Goal: Information Seeking & Learning: Learn about a topic

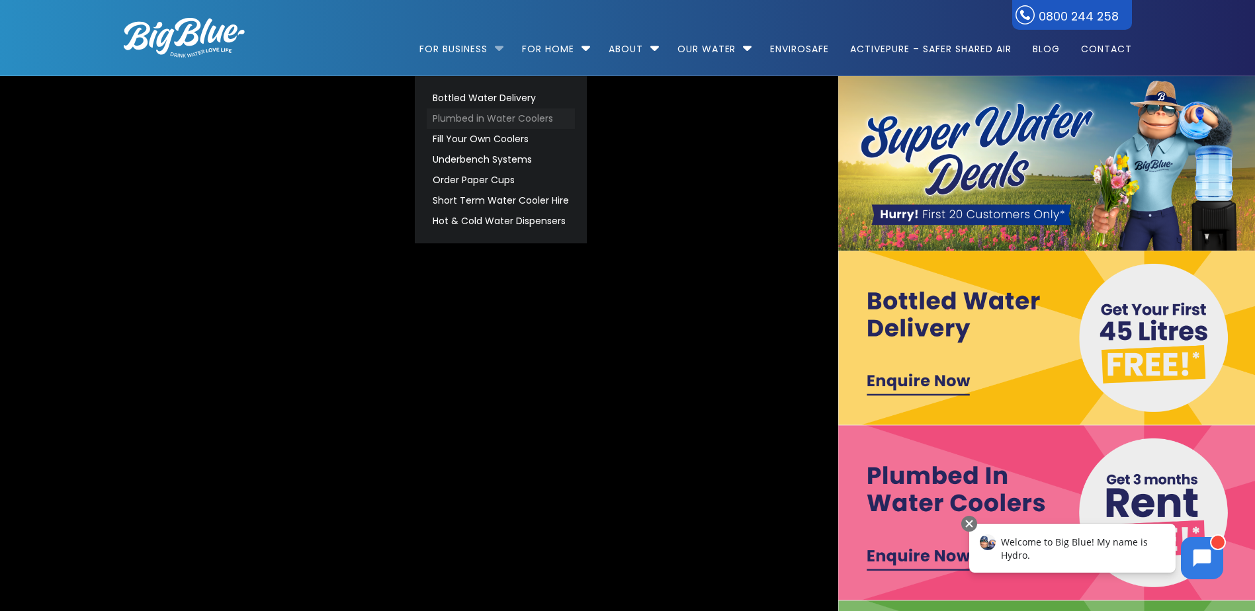
click at [483, 114] on link "Plumbed in Water Coolers" at bounding box center [501, 118] width 148 height 21
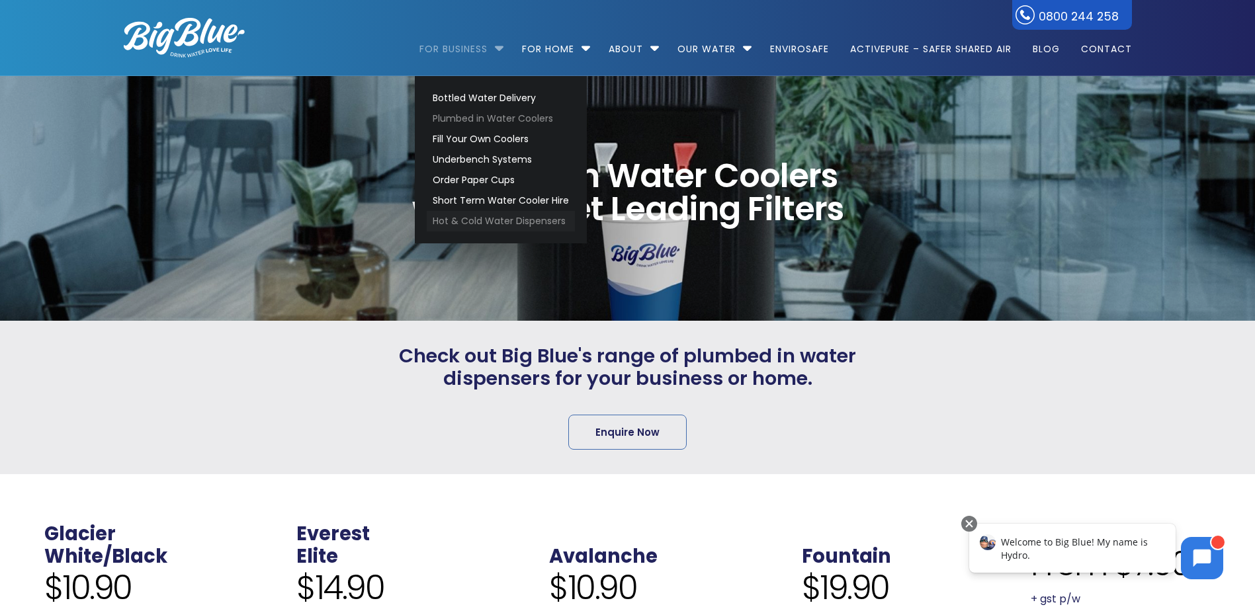
click at [487, 222] on link "Hot & Cold Water Dispensers" at bounding box center [501, 221] width 148 height 21
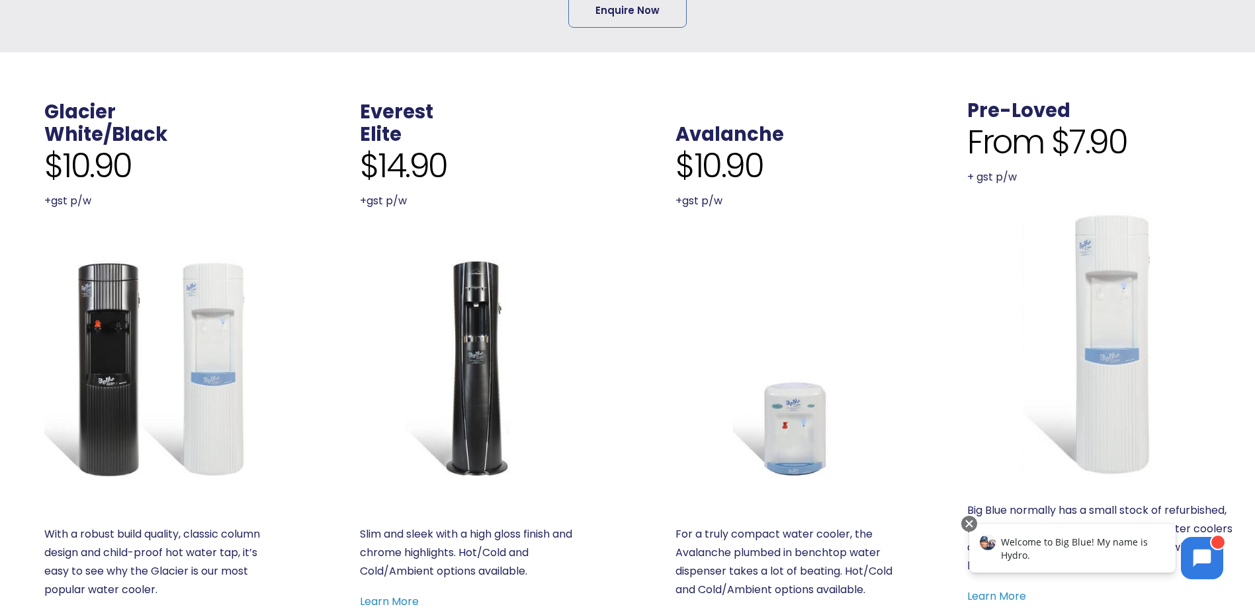
scroll to position [463, 0]
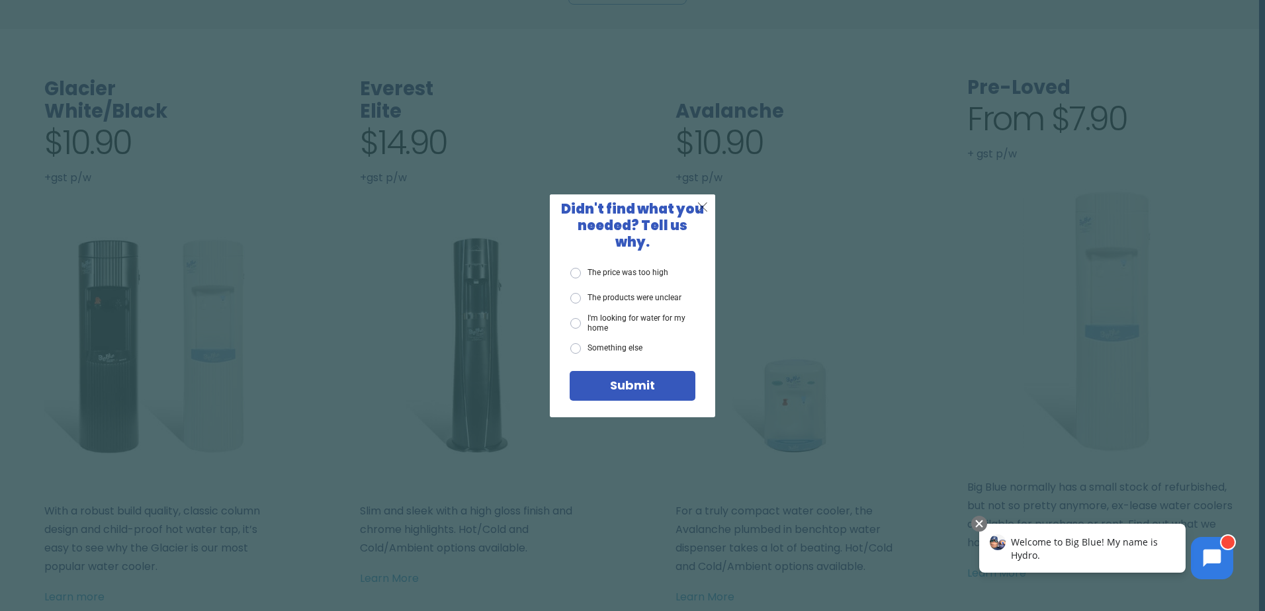
click at [705, 212] on span "X" at bounding box center [702, 206] width 12 height 17
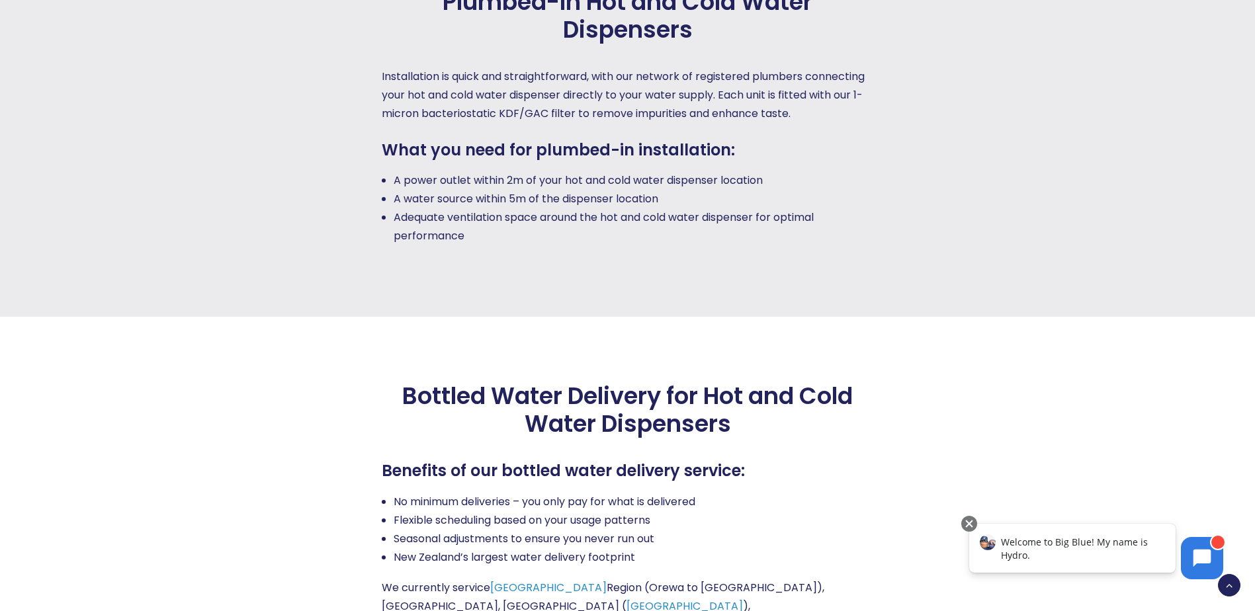
scroll to position [0, 0]
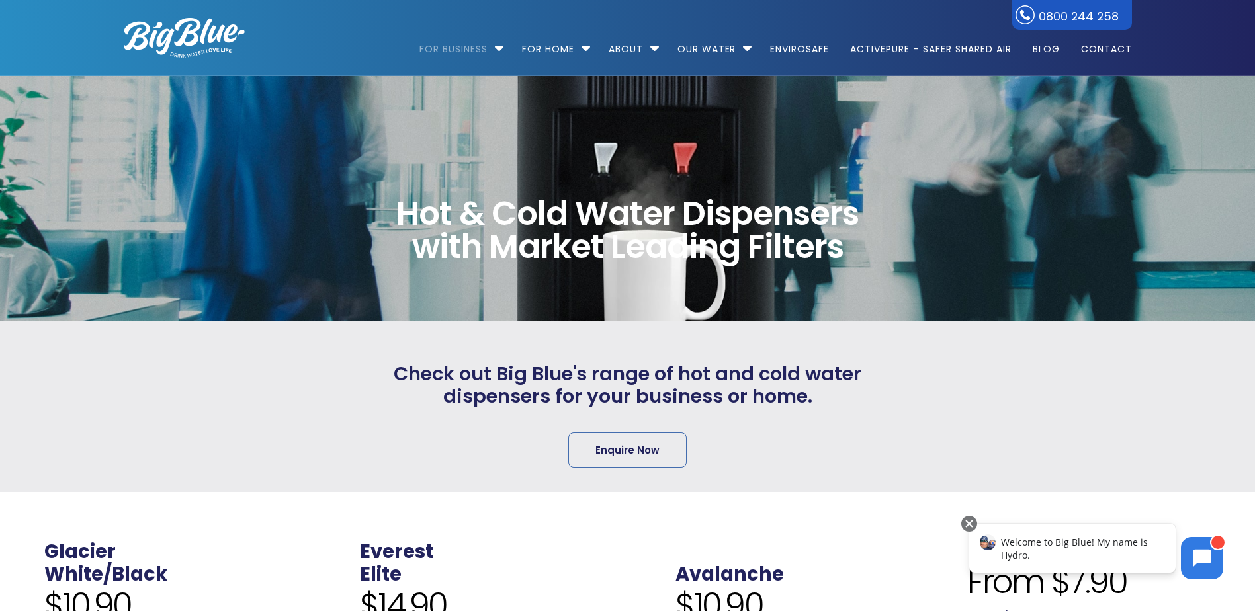
drag, startPoint x: 298, startPoint y: 206, endPoint x: 321, endPoint y: -48, distance: 255.0
